Goal: Check status: Check status

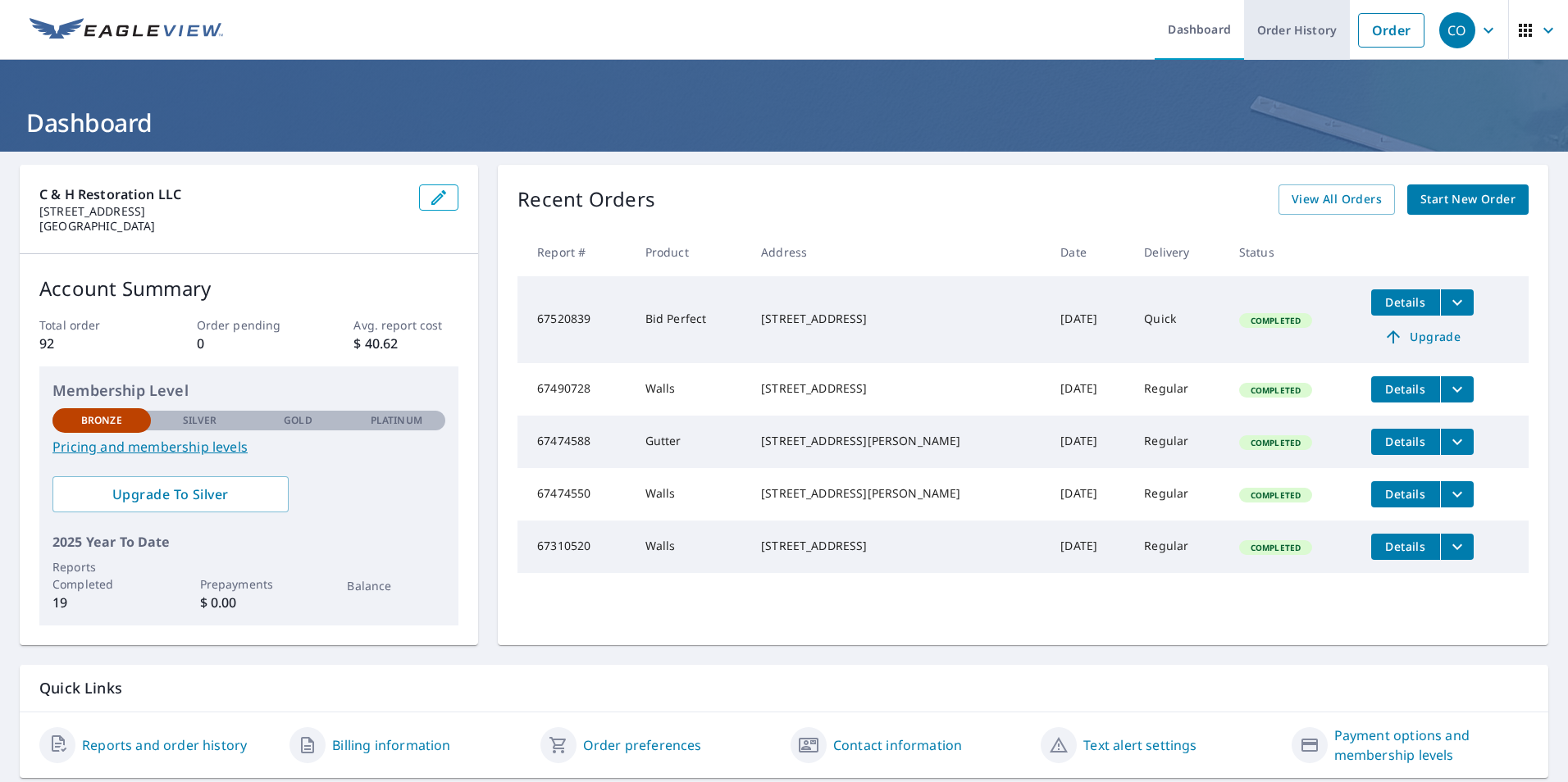
click at [1295, 38] on link "Order History" at bounding box center [1297, 30] width 106 height 60
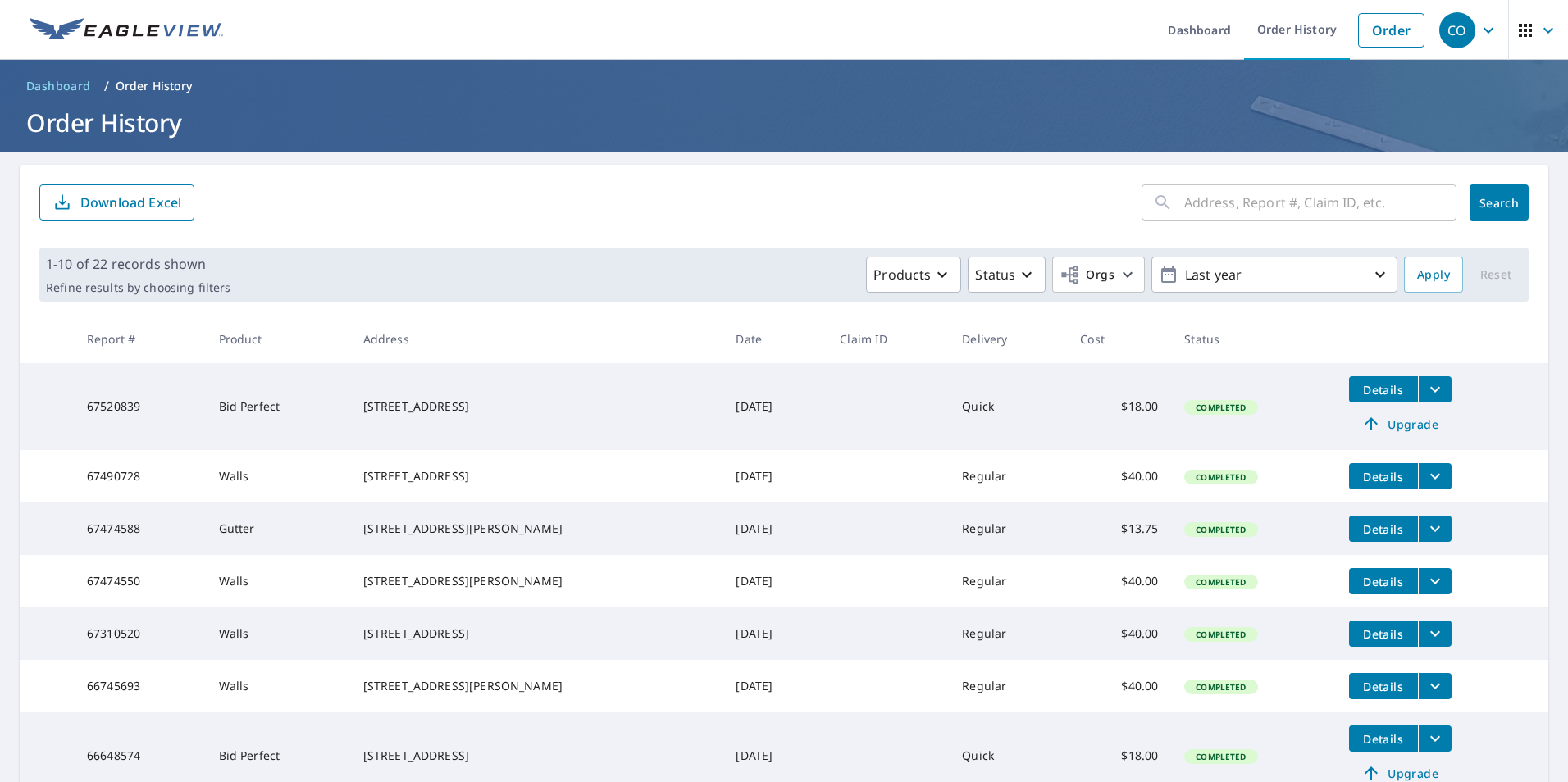
click at [1208, 202] on input "text" at bounding box center [1320, 203] width 272 height 46
type input "[STREET_ADDRESS] haven"
click at [1508, 204] on button "Search" at bounding box center [1499, 202] width 59 height 36
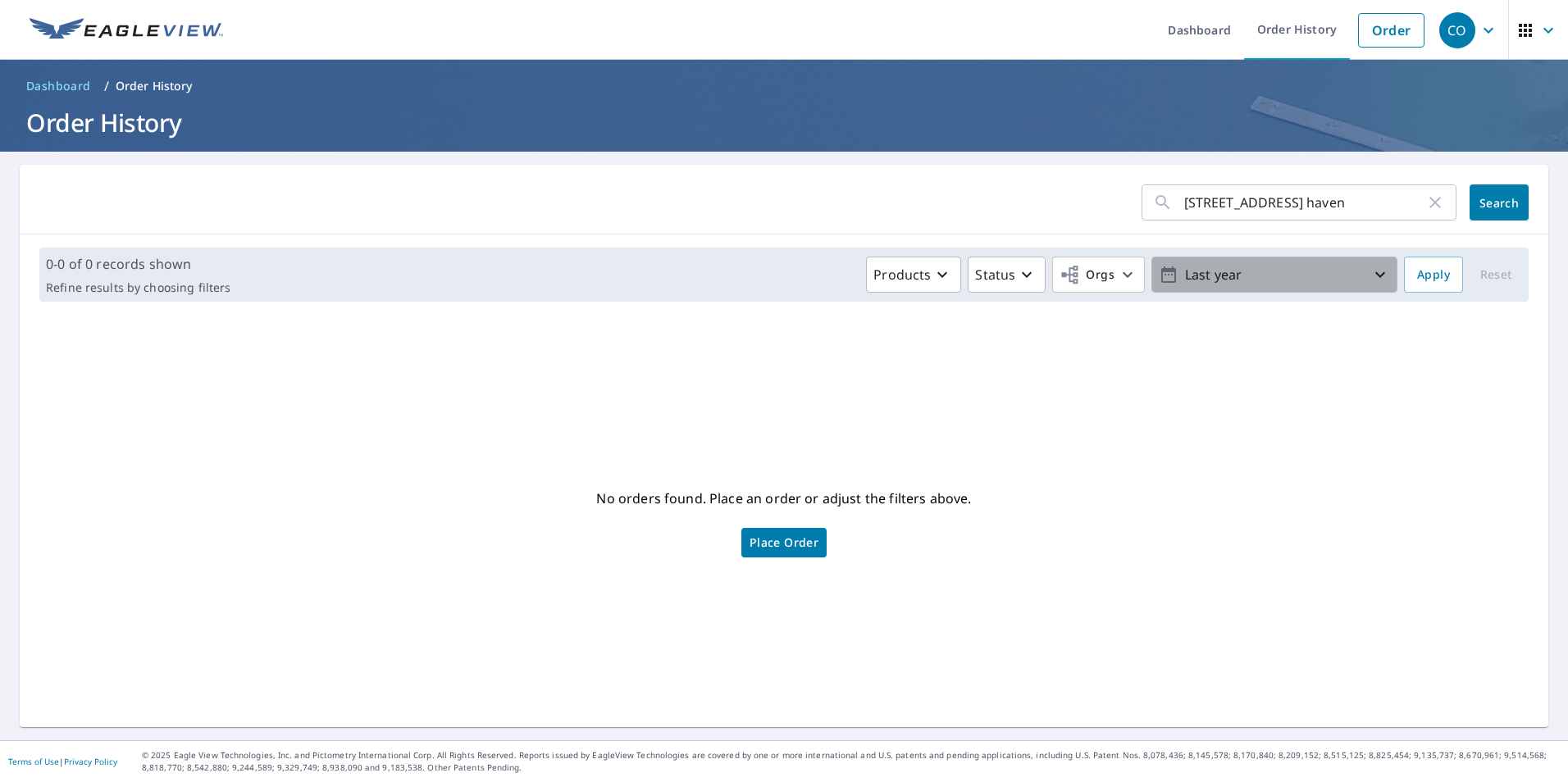
click at [1370, 276] on icon "button" at bounding box center [1380, 275] width 20 height 20
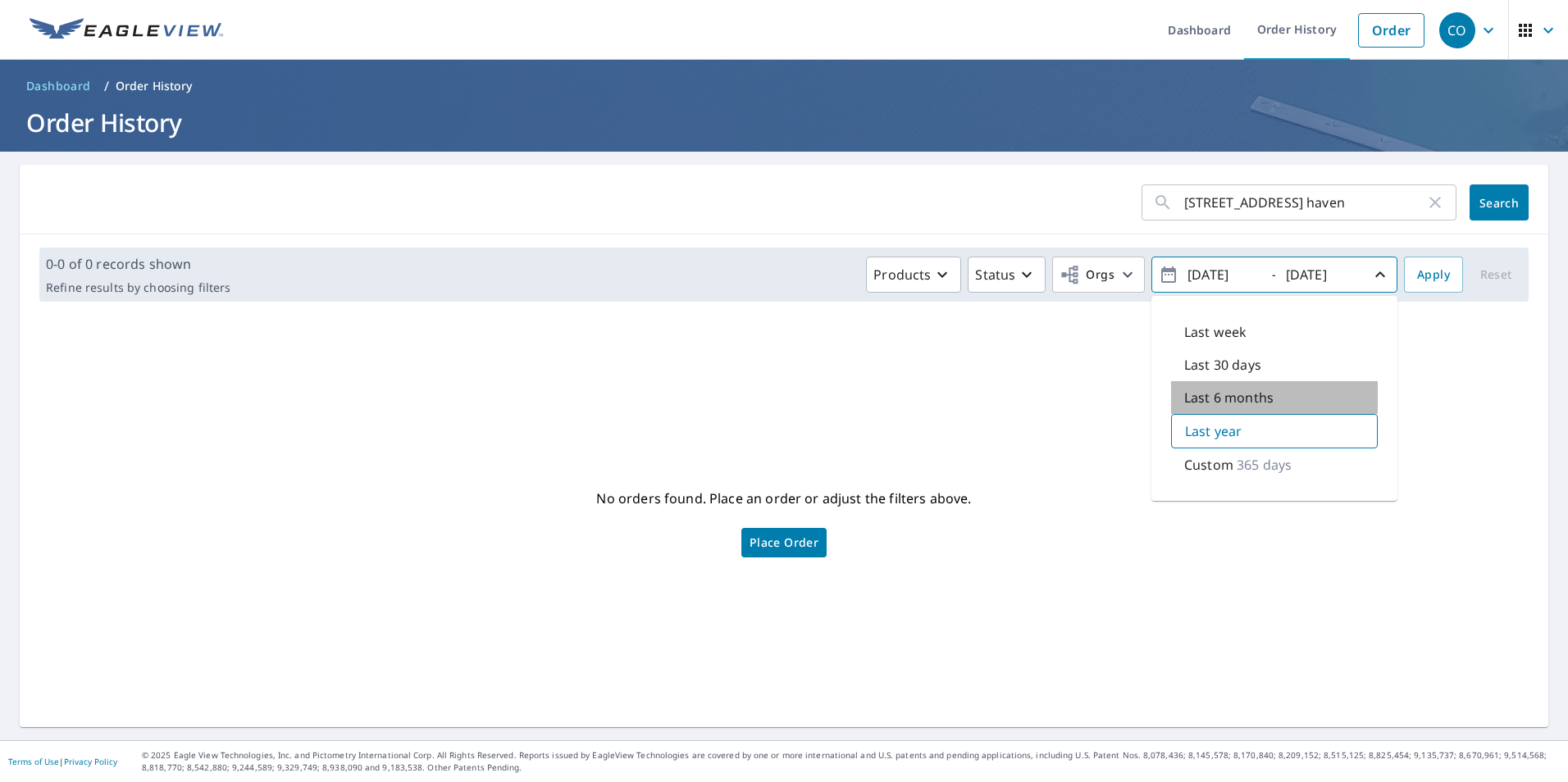
click at [1243, 393] on p "Last 6 months" at bounding box center [1228, 397] width 90 height 20
type input "[DATE]"
click at [1495, 212] on button "Search" at bounding box center [1499, 202] width 59 height 36
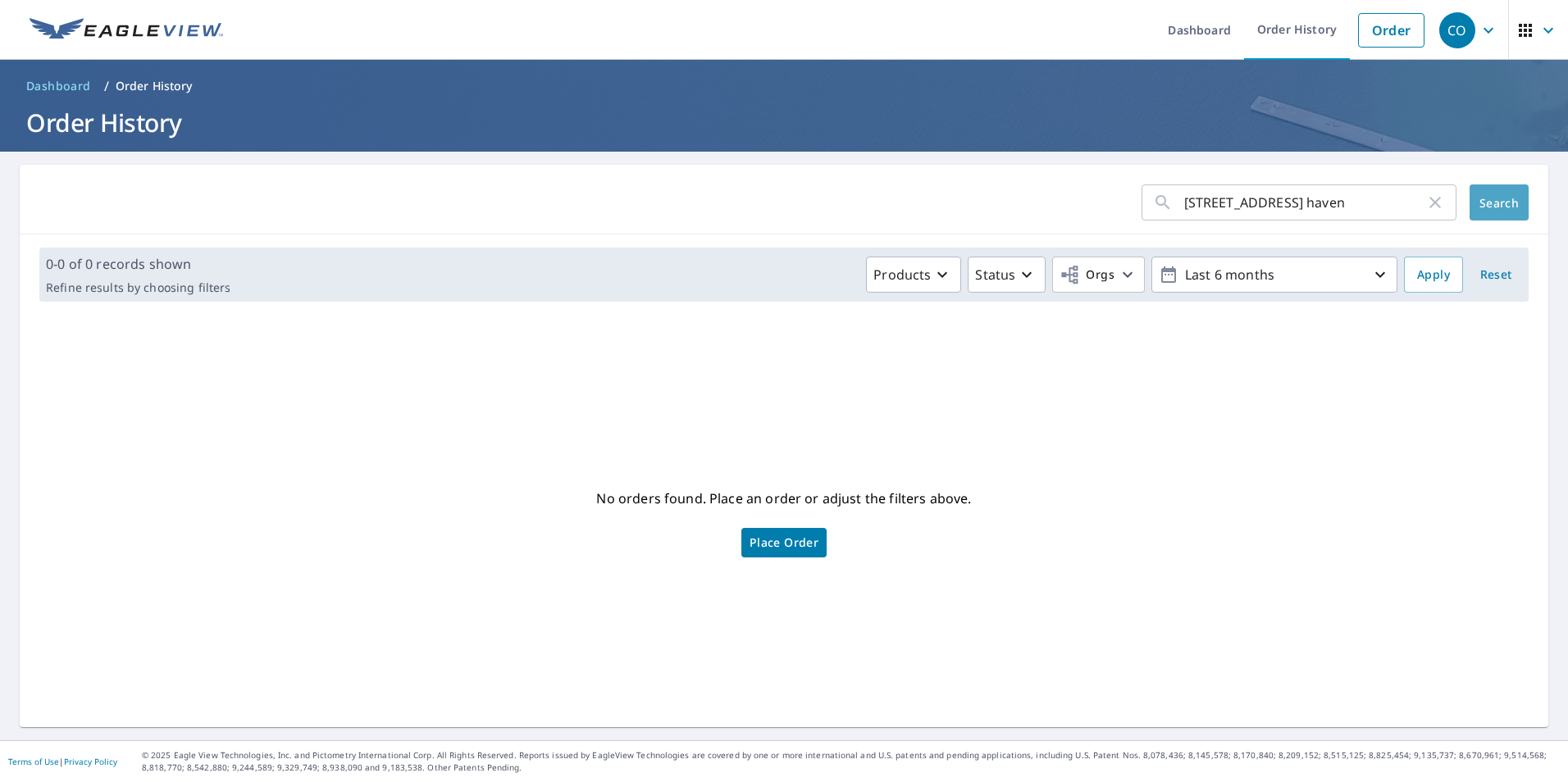
click at [1487, 201] on span "Search" at bounding box center [1499, 203] width 33 height 16
click at [1425, 202] on icon "button" at bounding box center [1435, 202] width 20 height 20
click at [1490, 189] on button "Search" at bounding box center [1499, 202] width 59 height 36
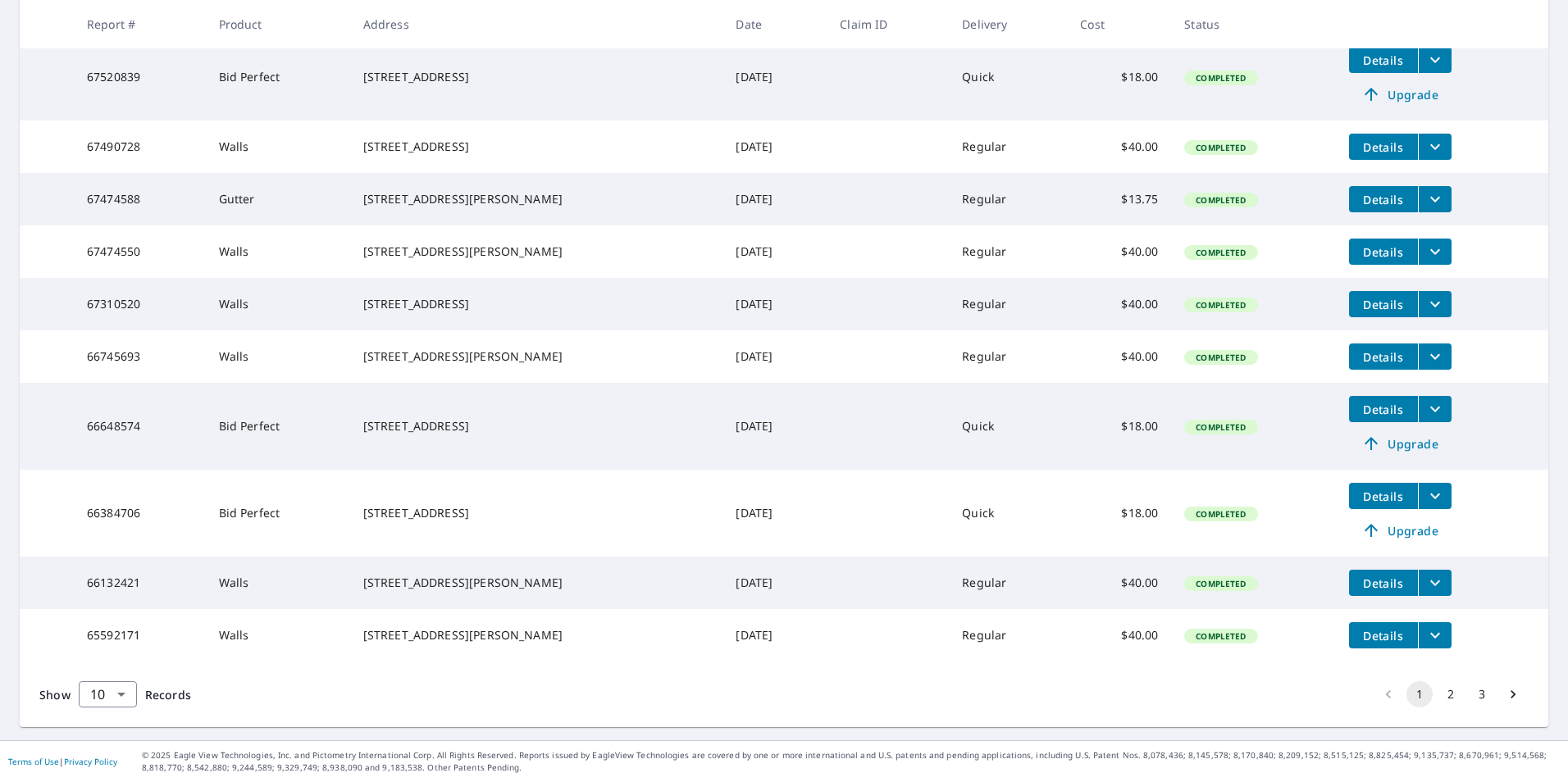
scroll to position [376, 0]
click at [1439, 694] on button "2" at bounding box center [1451, 695] width 27 height 27
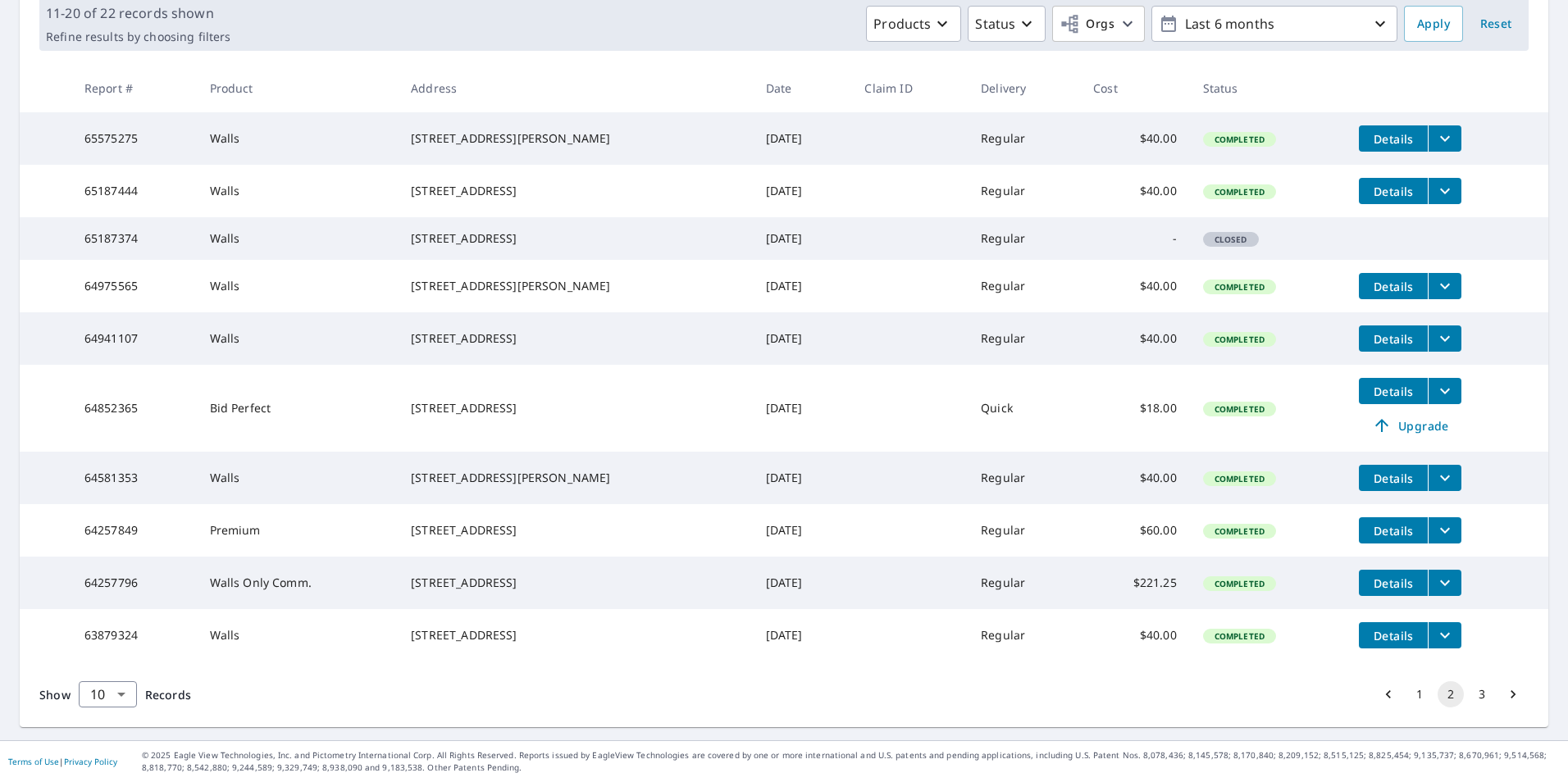
scroll to position [320, 0]
click at [1473, 695] on button "3" at bounding box center [1482, 695] width 27 height 27
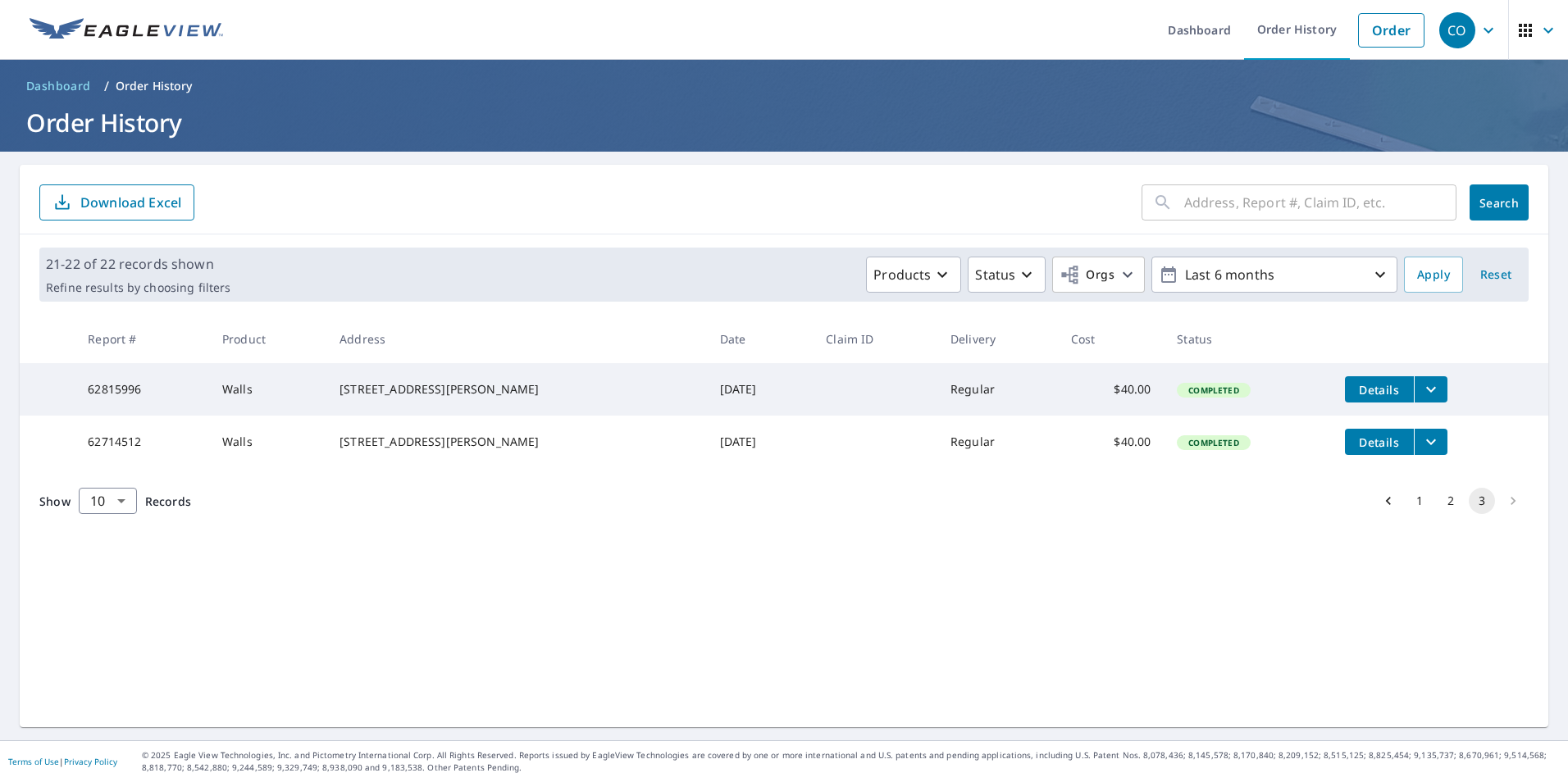
click at [1500, 514] on li "pagination navigation" at bounding box center [1513, 501] width 31 height 27
click at [1377, 266] on icon "button" at bounding box center [1380, 275] width 20 height 20
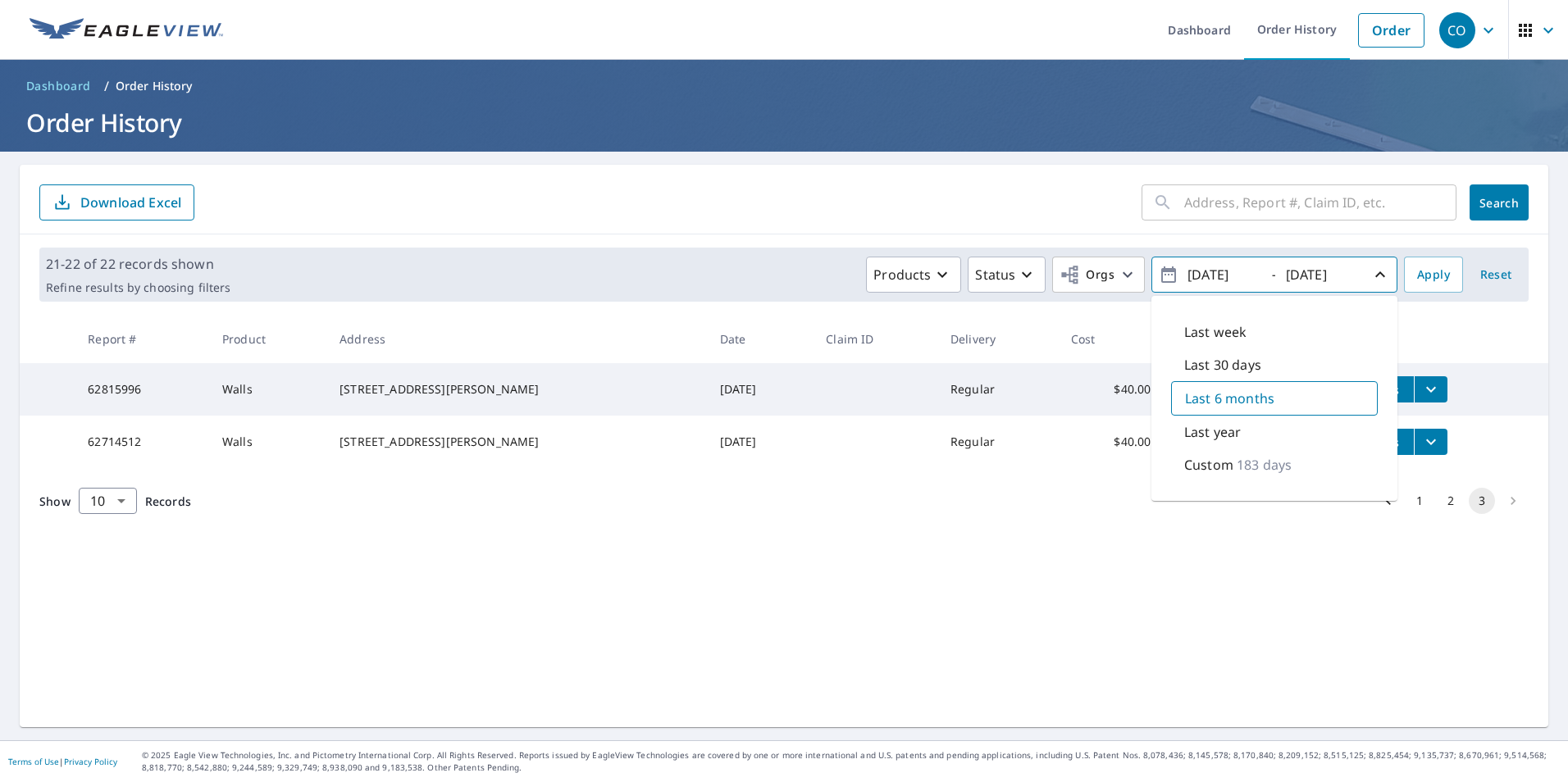
click at [1379, 278] on button "[DATE] - [DATE]" at bounding box center [1274, 274] width 246 height 36
click at [1373, 278] on icon "button" at bounding box center [1380, 275] width 20 height 20
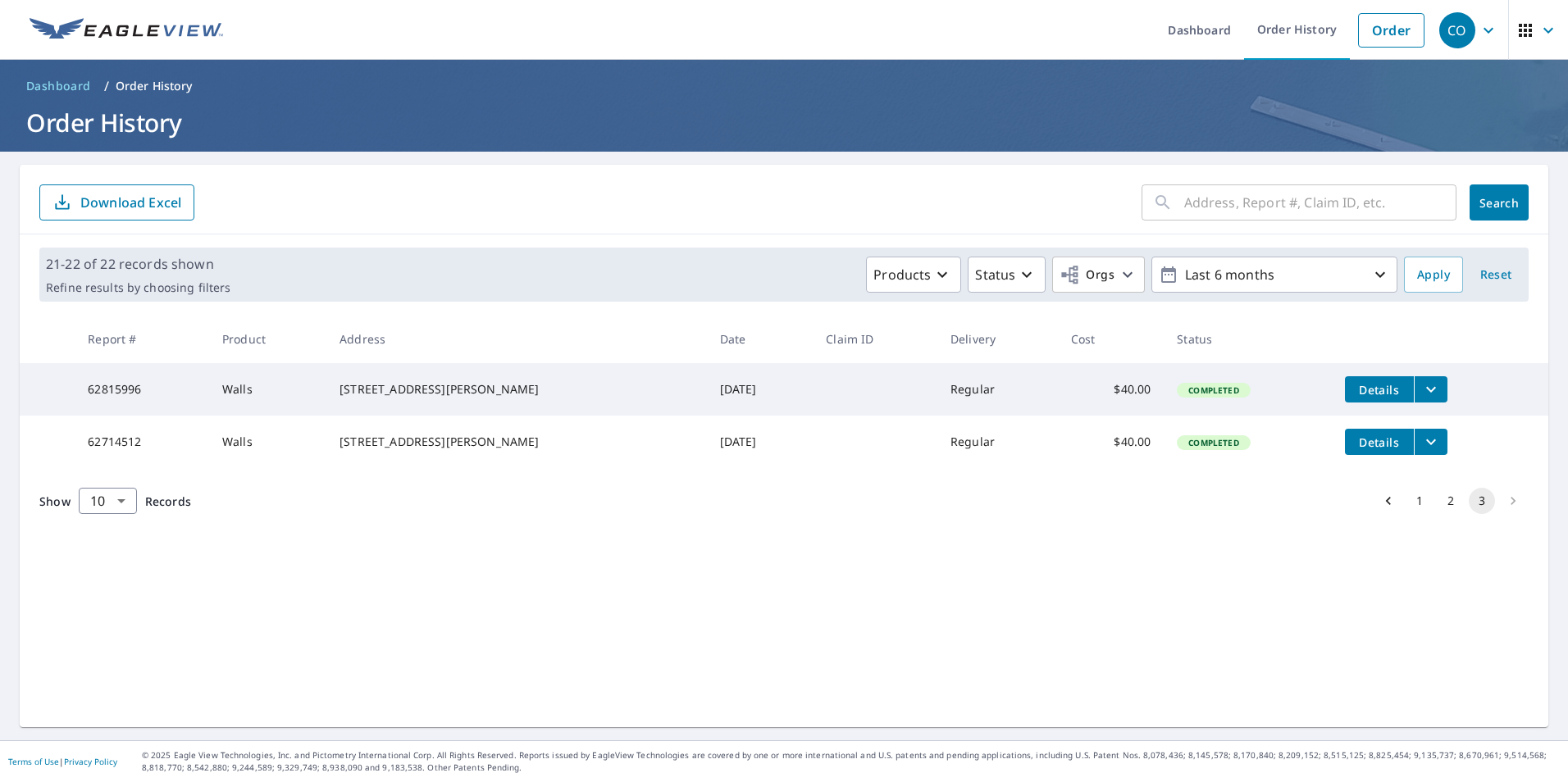
click at [1376, 275] on icon "button" at bounding box center [1380, 275] width 10 height 5
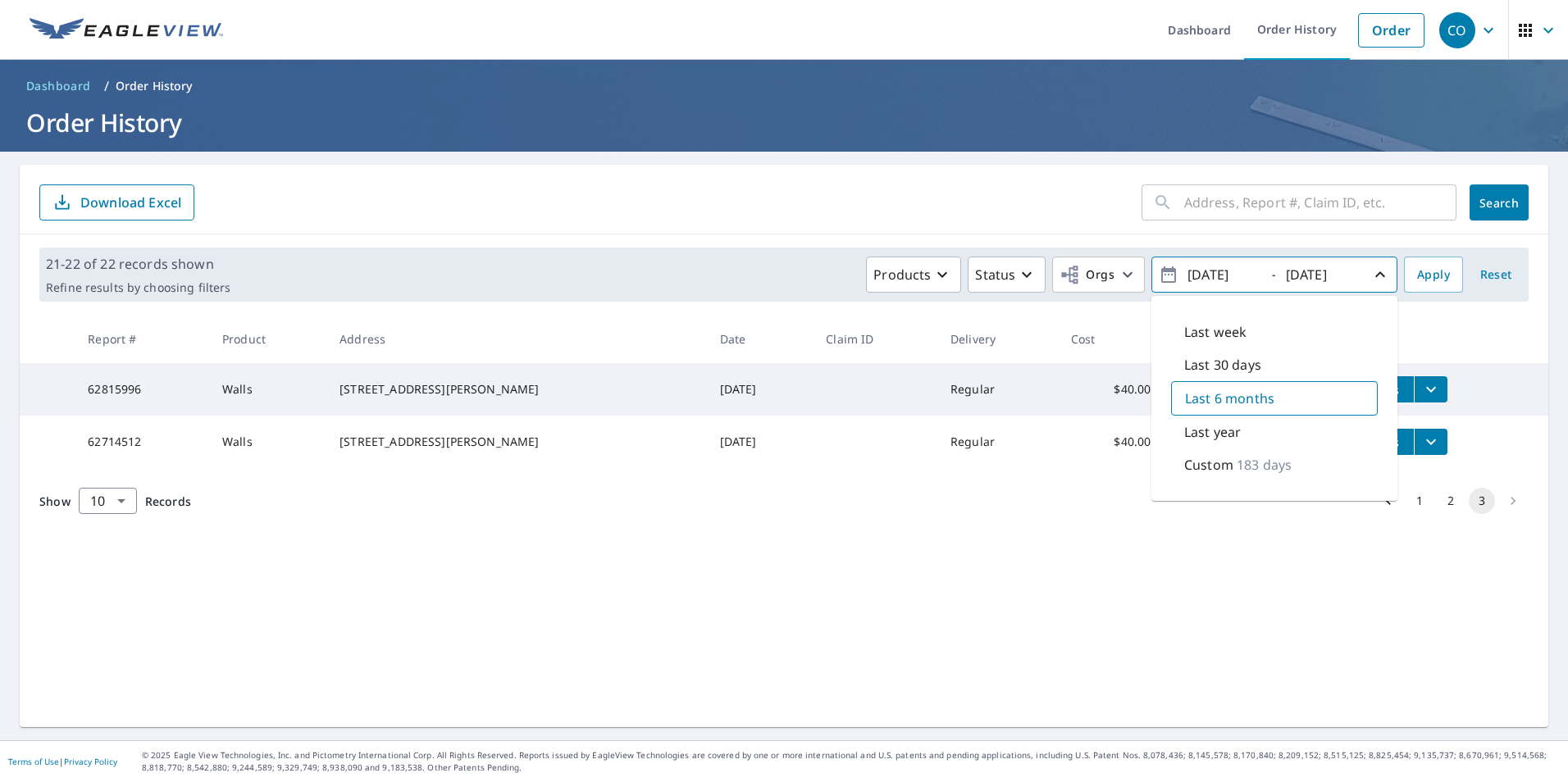
click at [1237, 465] on p "183 days" at bounding box center [1265, 465] width 55 height 20
click at [1258, 473] on p "183 days" at bounding box center [1266, 464] width 55 height 20
click at [1266, 464] on p "183 days" at bounding box center [1266, 464] width 55 height 20
click at [1162, 271] on icon "button" at bounding box center [1169, 275] width 15 height 16
click at [1159, 273] on icon "button" at bounding box center [1169, 275] width 20 height 20
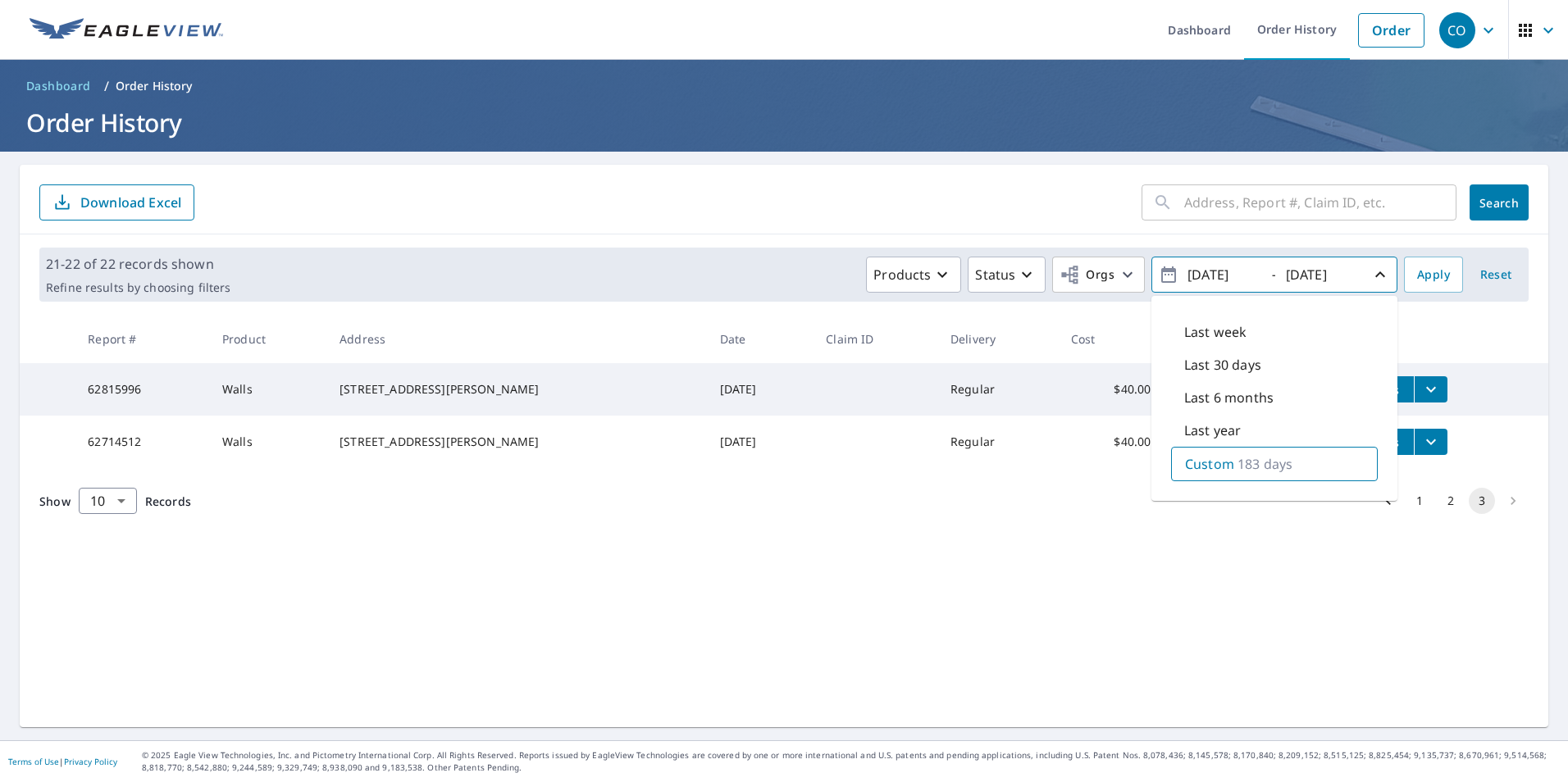
click at [1329, 550] on div "​ Search Download Excel 21-22 of 22 records shown Refine results by choosing fi…" at bounding box center [784, 446] width 1529 height 562
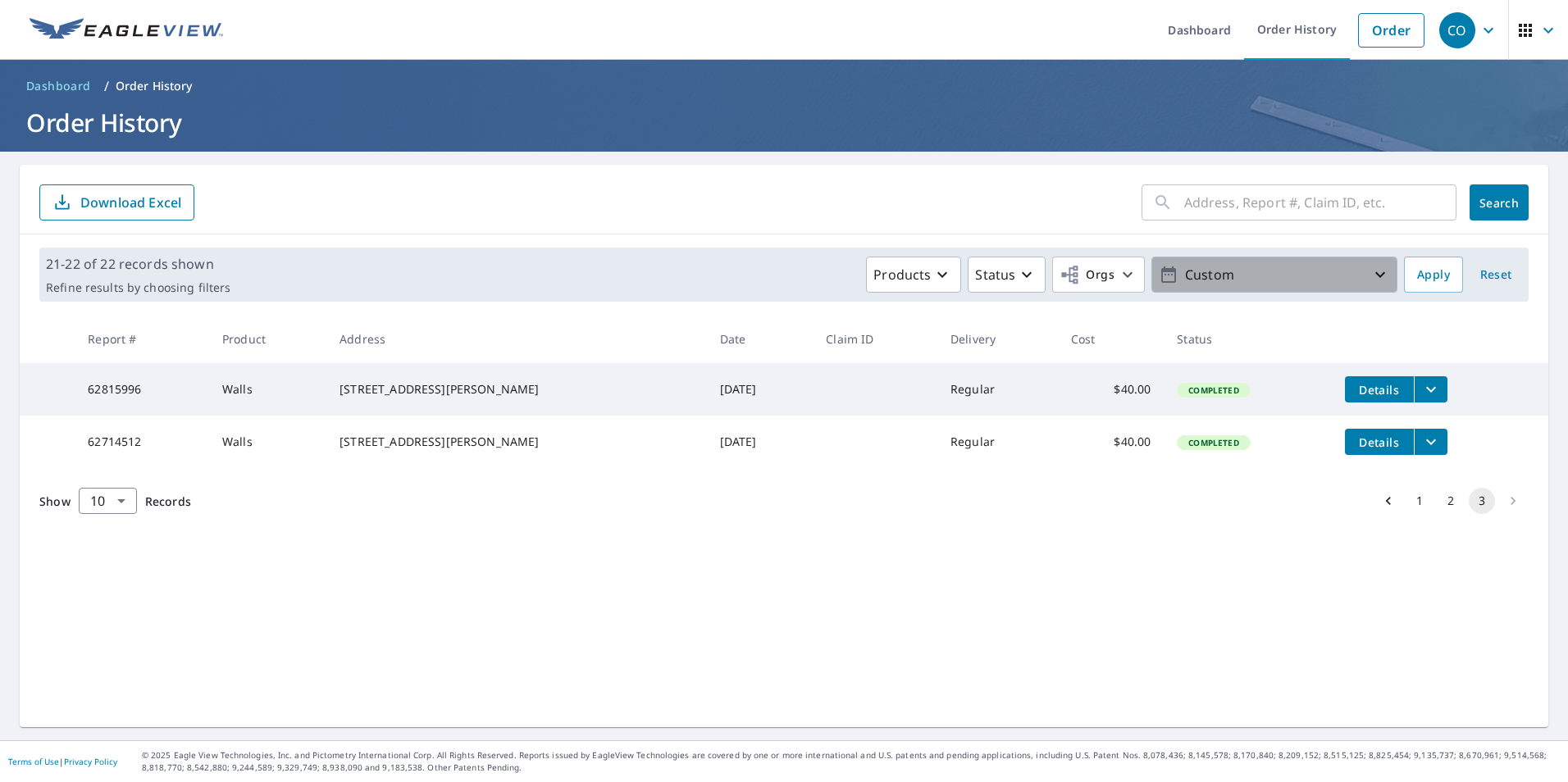
click at [1277, 271] on p "Custom" at bounding box center [1274, 275] width 192 height 28
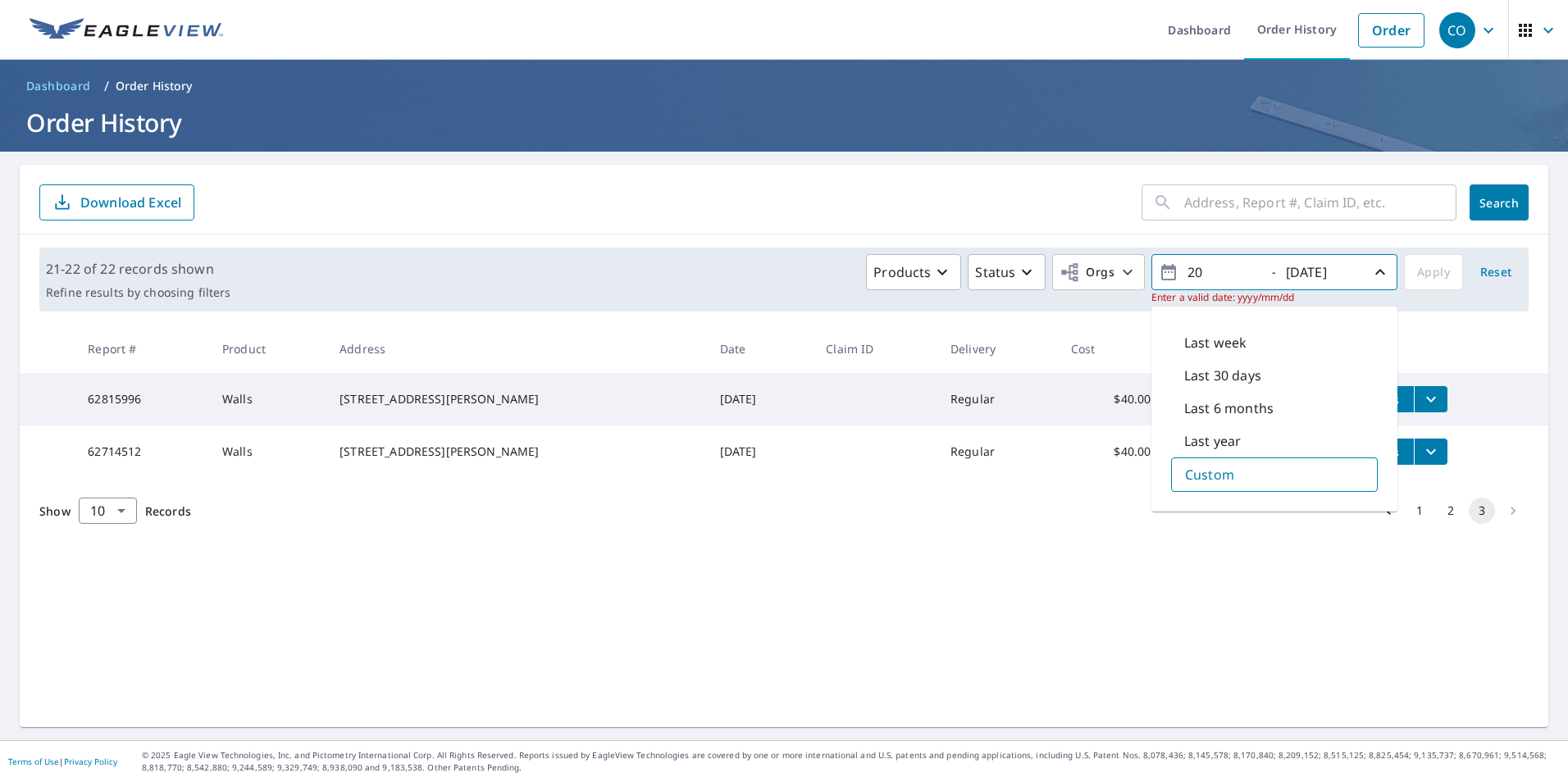
type input "2"
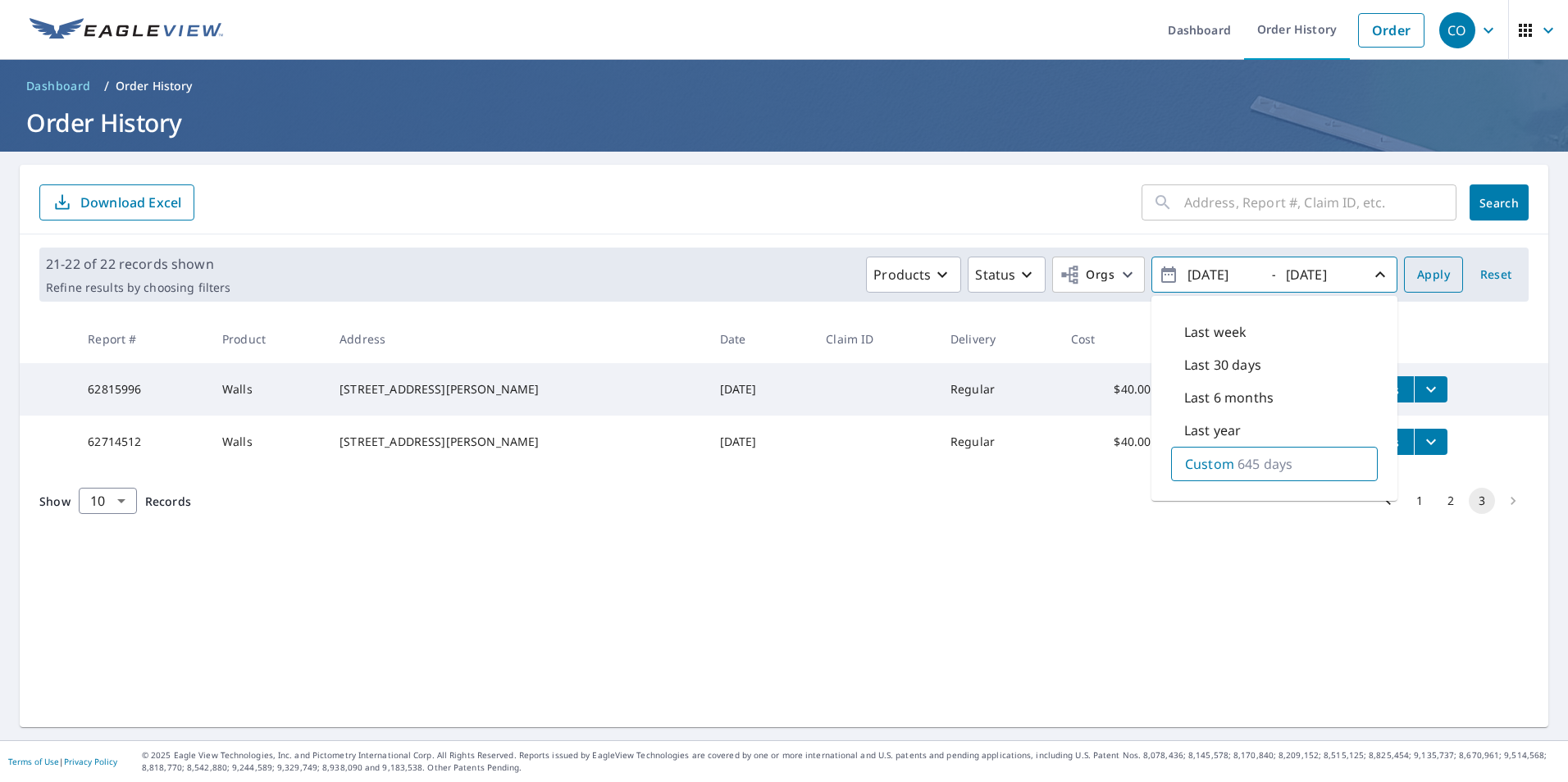
type input "[DATE]"
click at [1431, 282] on span "Apply" at bounding box center [1433, 275] width 33 height 20
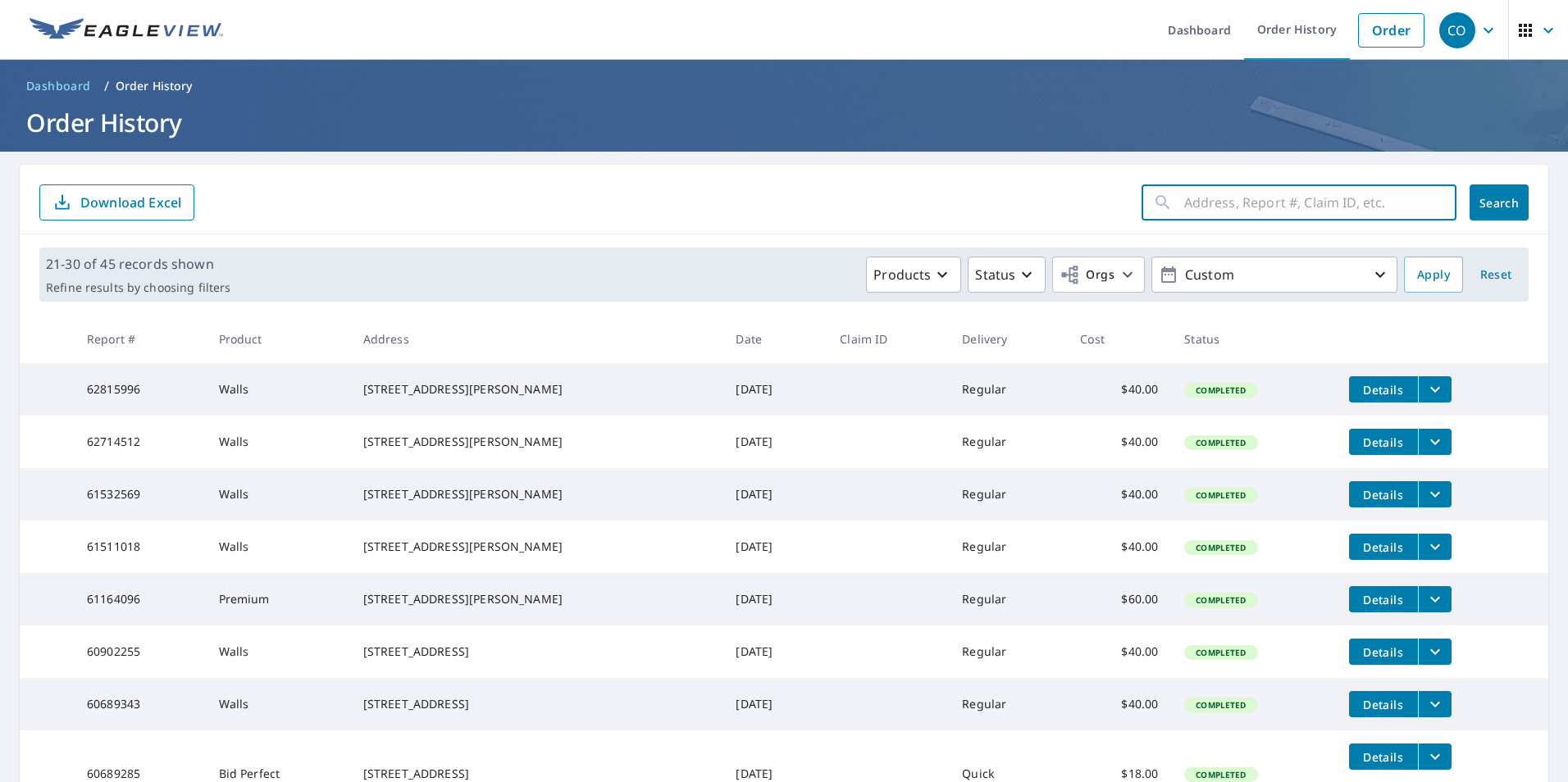
click at [1227, 194] on input "text" at bounding box center [1320, 203] width 272 height 46
type input "[STREET_ADDRESS]"
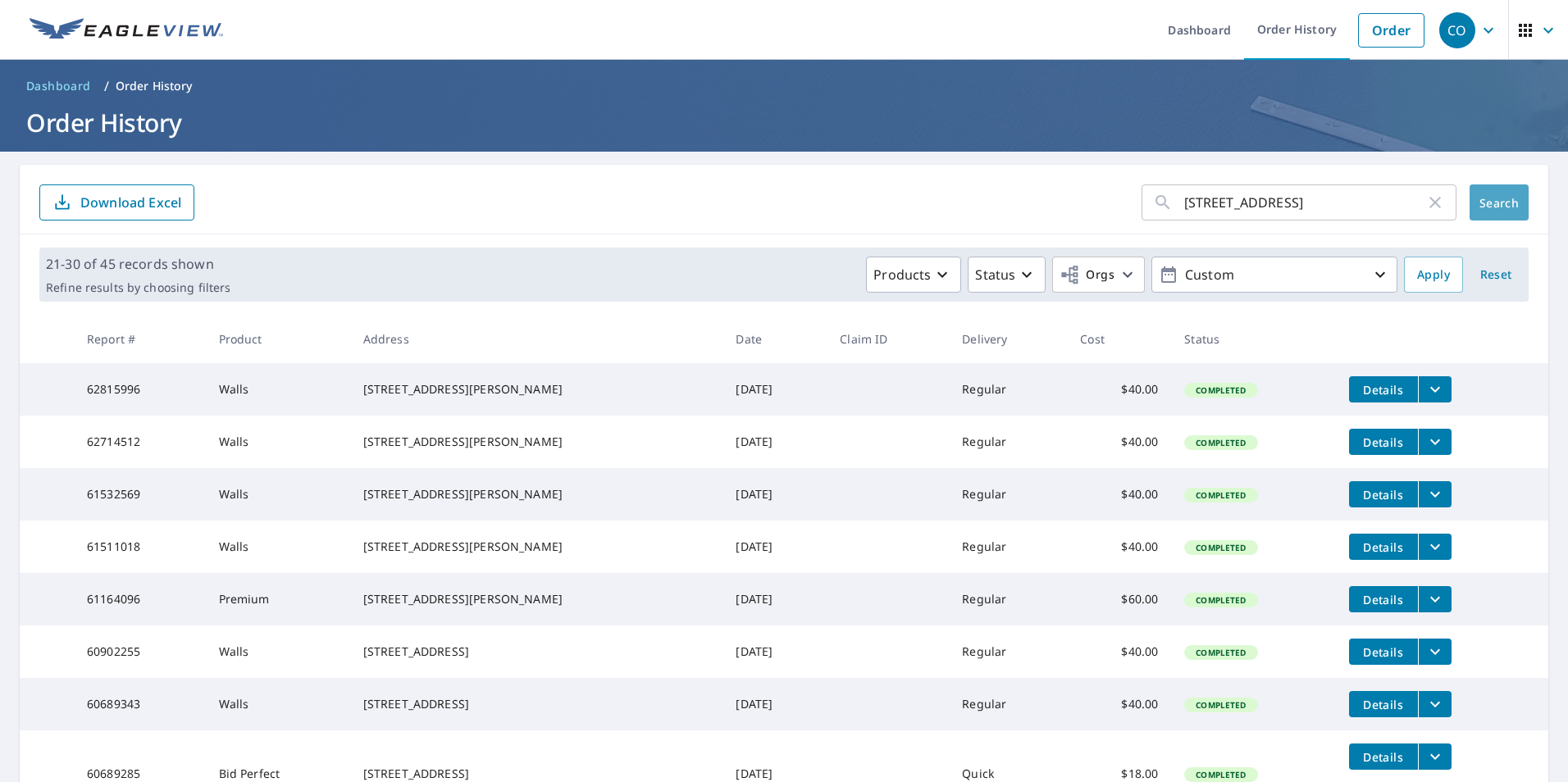
click at [1483, 207] on span "Search" at bounding box center [1499, 203] width 33 height 16
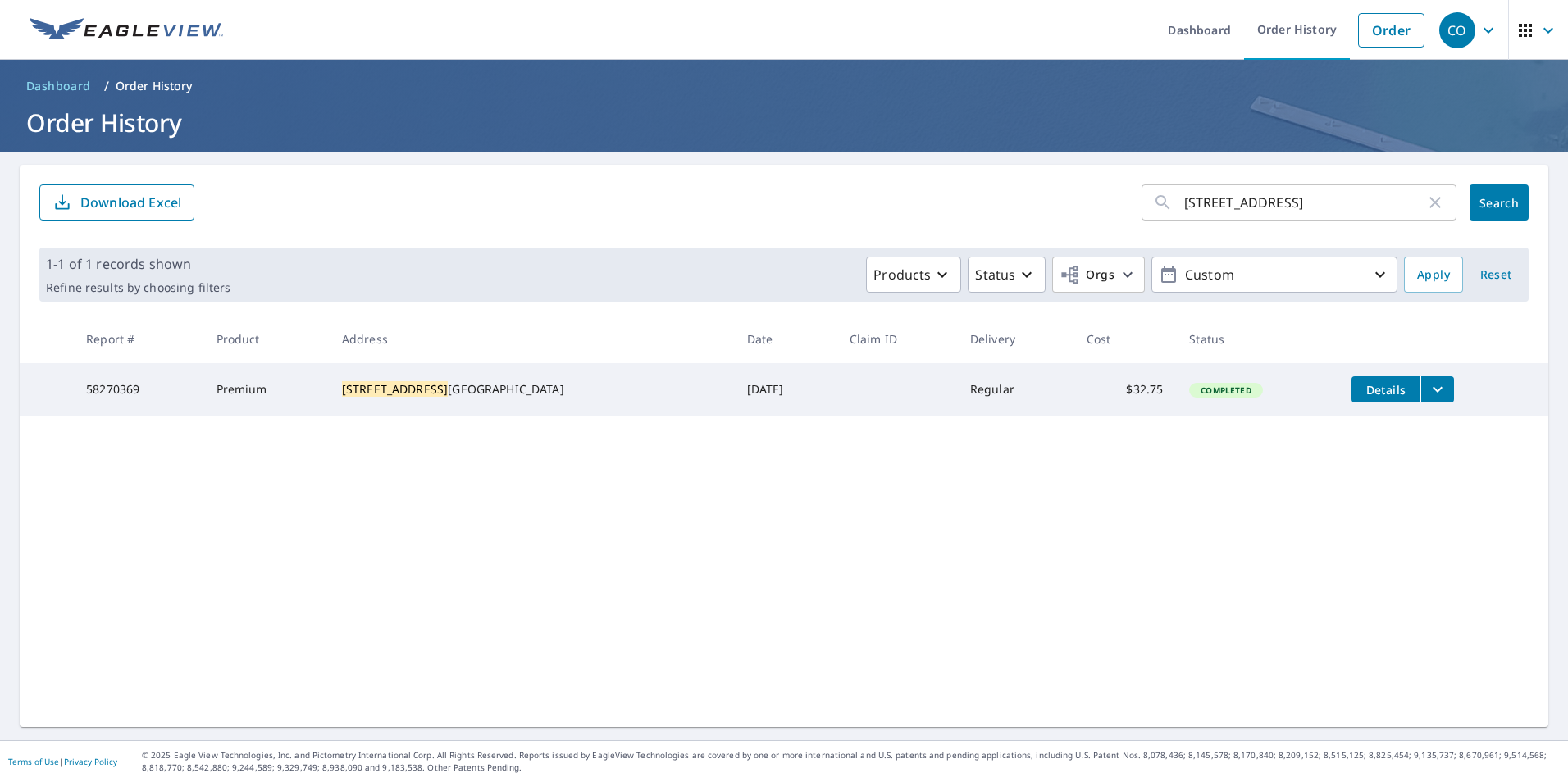
click at [1433, 387] on icon "filesDropdownBtn-58270369" at bounding box center [1438, 390] width 10 height 5
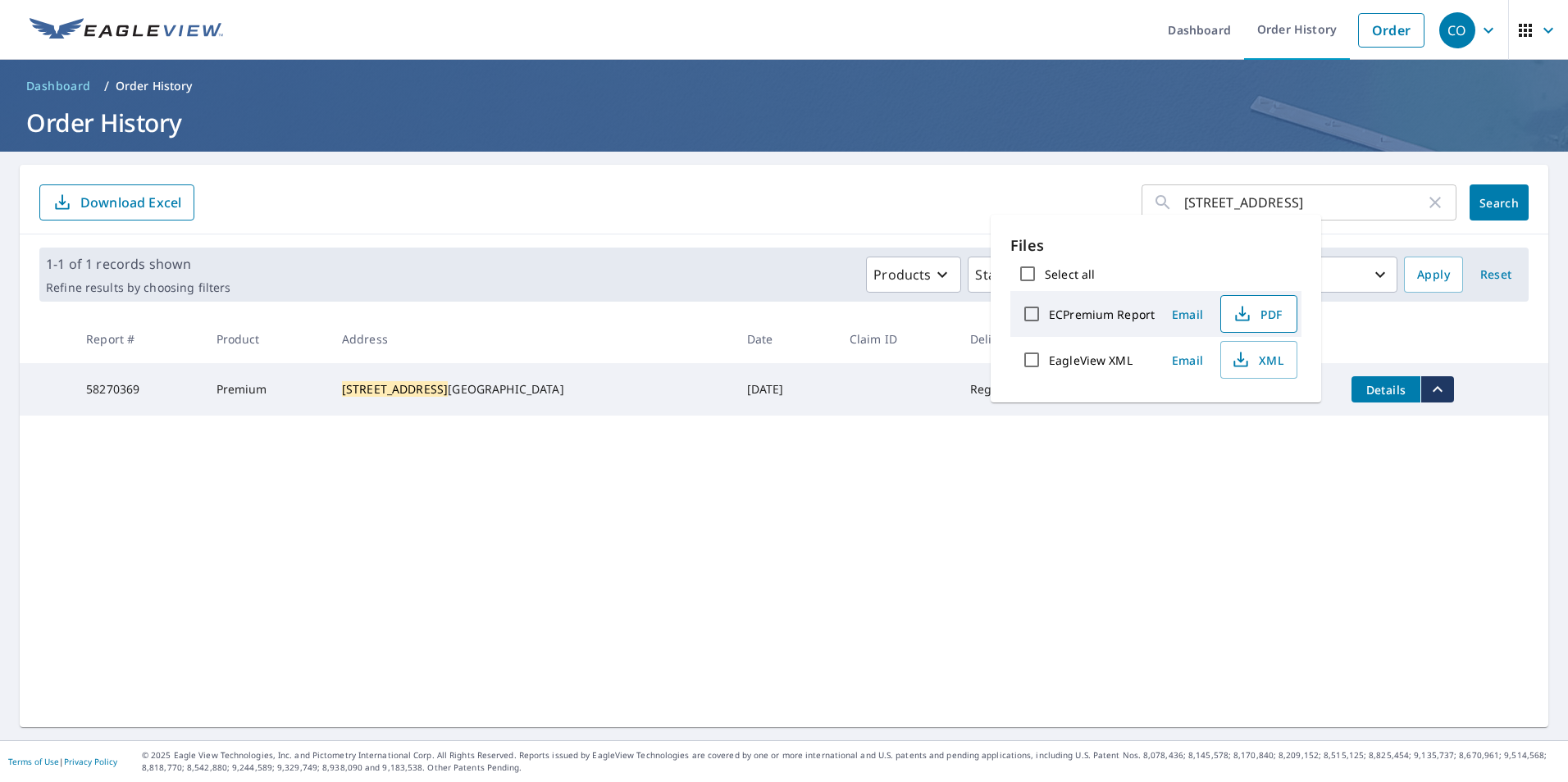
click at [1264, 313] on span "PDF" at bounding box center [1257, 314] width 52 height 20
